Goal: Transaction & Acquisition: Purchase product/service

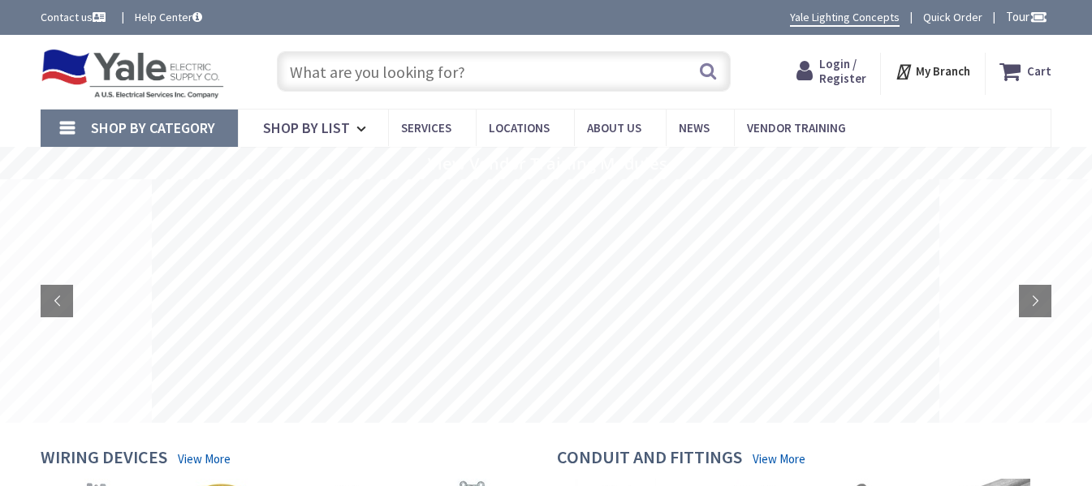
click at [826, 67] on span "Login / Register" at bounding box center [842, 71] width 47 height 30
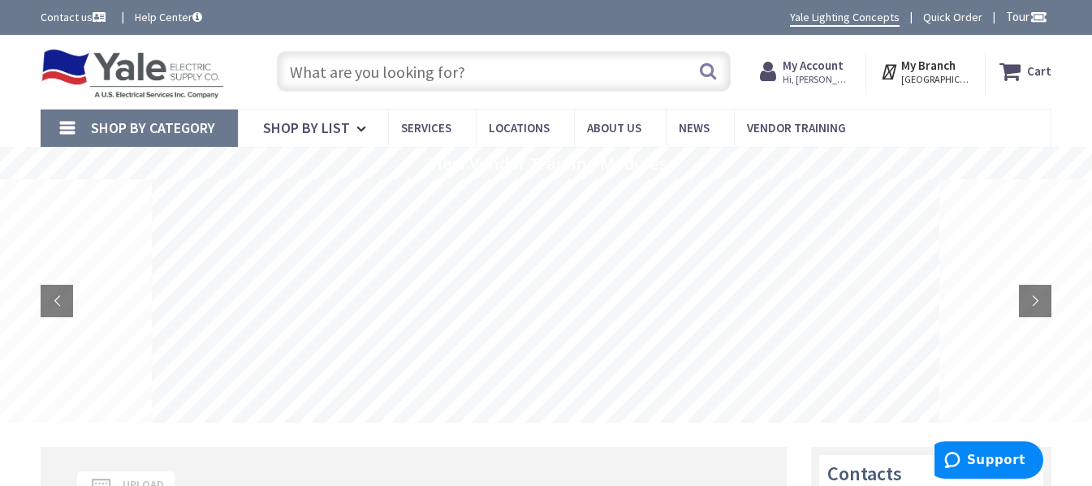
click at [360, 80] on input "text" at bounding box center [504, 71] width 454 height 41
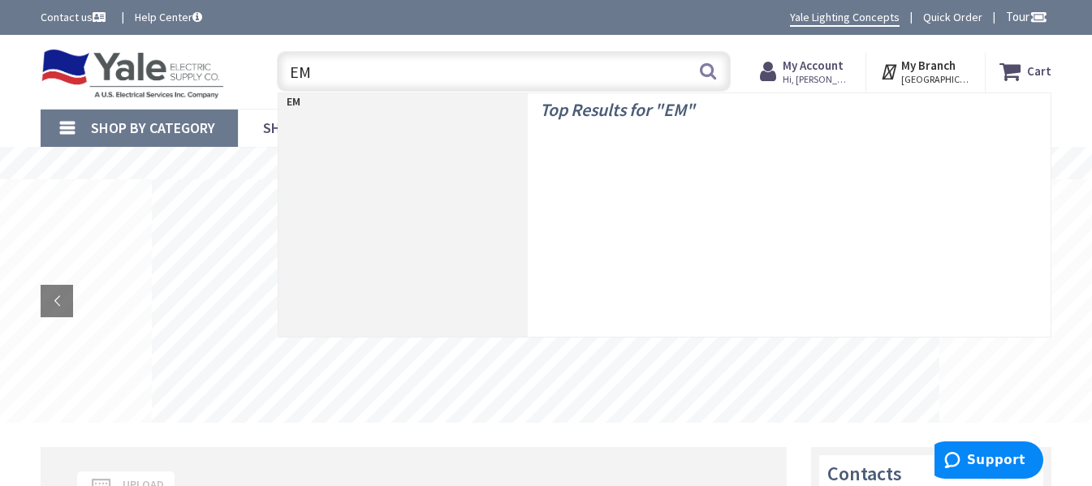
type input "EMT"
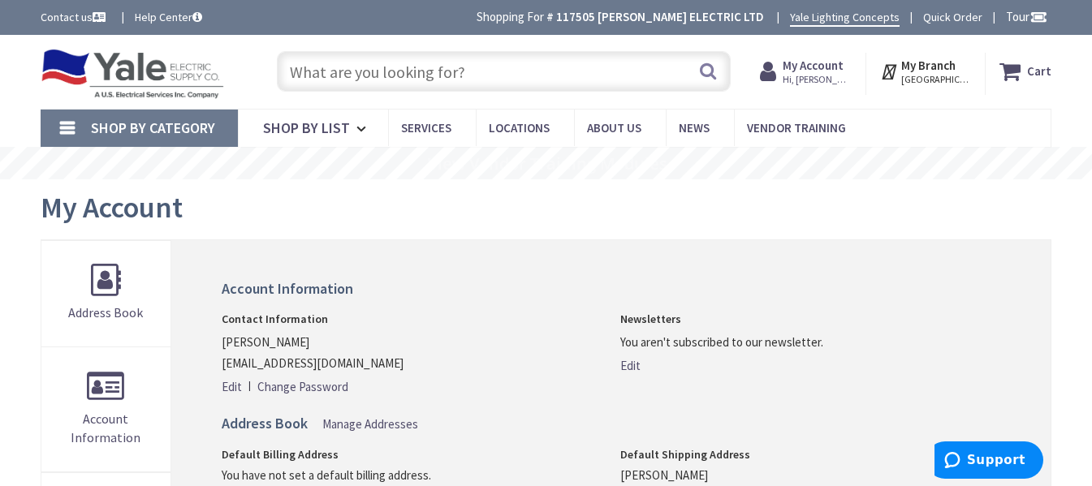
click at [332, 71] on input "text" at bounding box center [504, 71] width 454 height 41
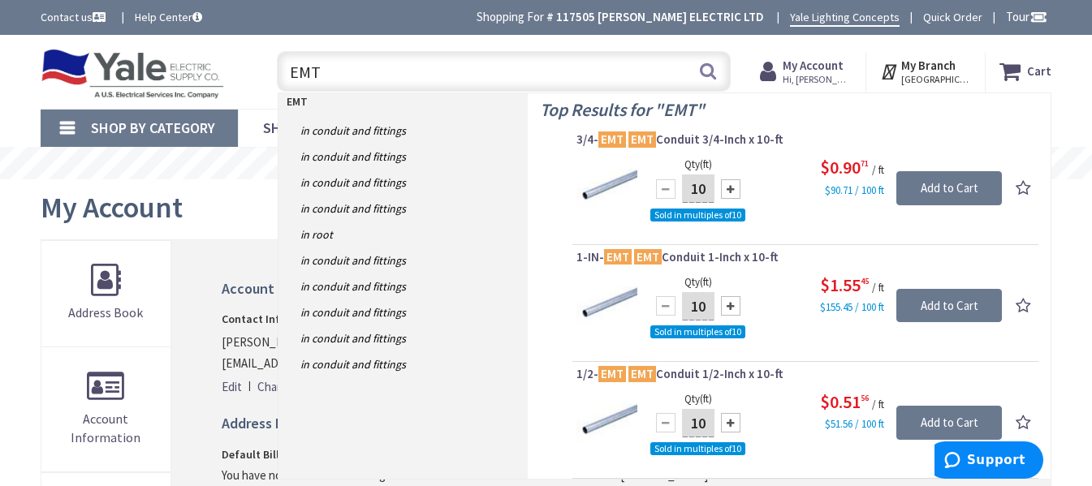
type input "EMT"
click at [403, 75] on input "EMT" at bounding box center [504, 71] width 454 height 41
click at [364, 133] on link "in Conduit and Fittings" at bounding box center [402, 131] width 249 height 26
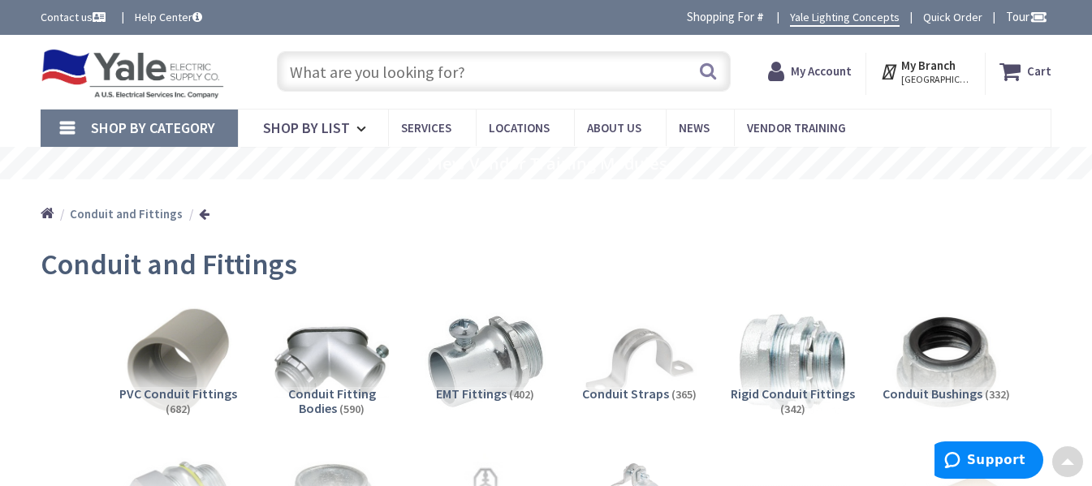
scroll to position [162, 0]
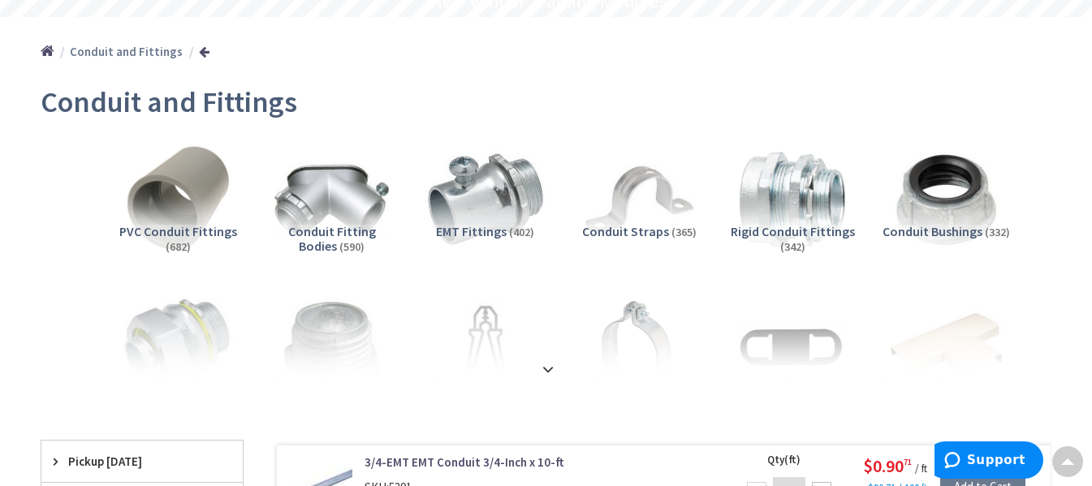
click at [498, 204] on img at bounding box center [485, 199] width 127 height 127
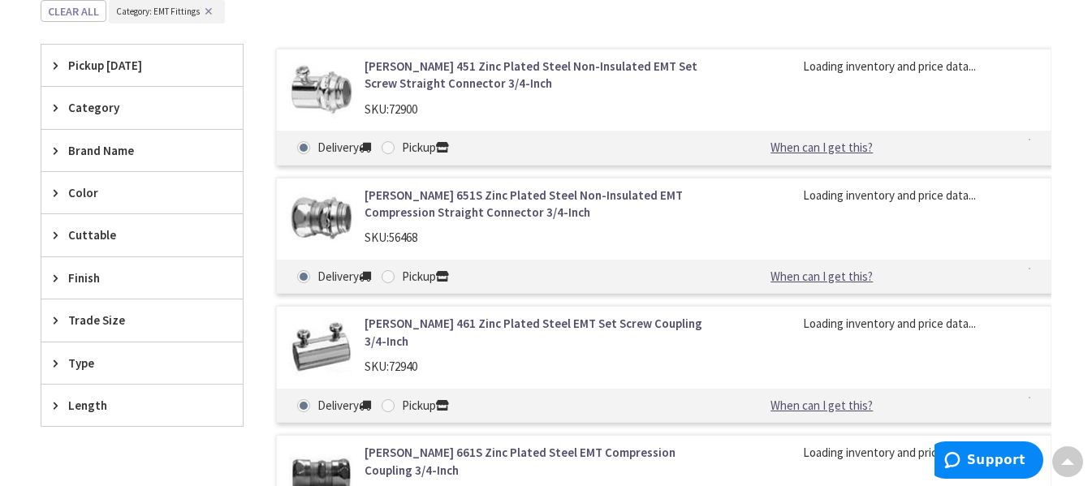
scroll to position [0, 0]
